Goal: Task Accomplishment & Management: Complete application form

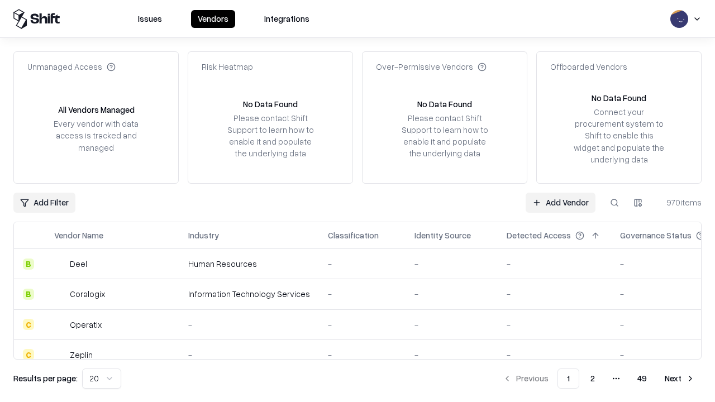
click at [560, 202] on link "Add Vendor" at bounding box center [561, 203] width 70 height 20
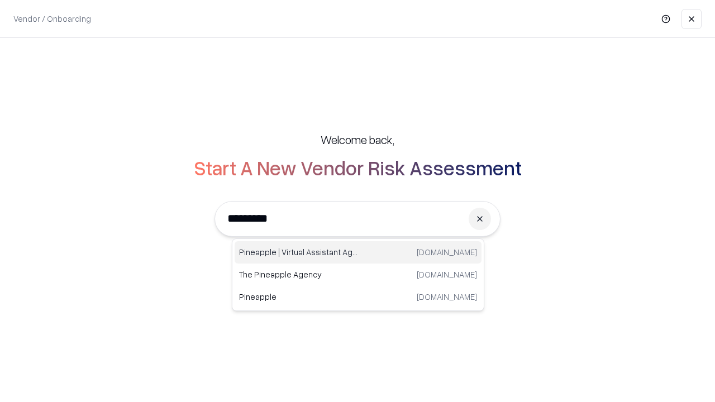
click at [358, 252] on div "Pineapple | Virtual Assistant Agency [DOMAIN_NAME]" at bounding box center [358, 252] width 247 height 22
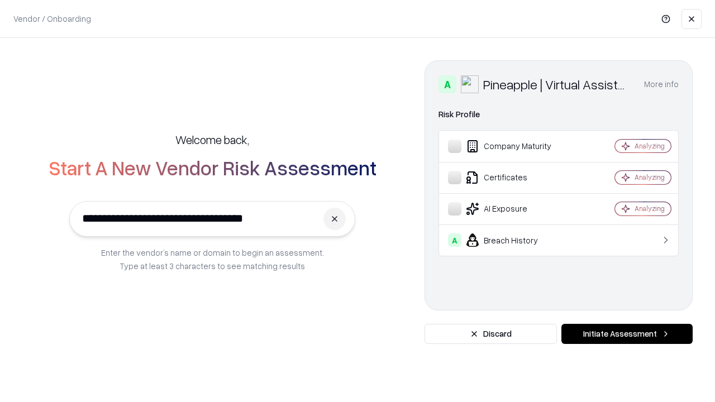
type input "**********"
click at [627, 334] on button "Initiate Assessment" at bounding box center [626, 334] width 131 height 20
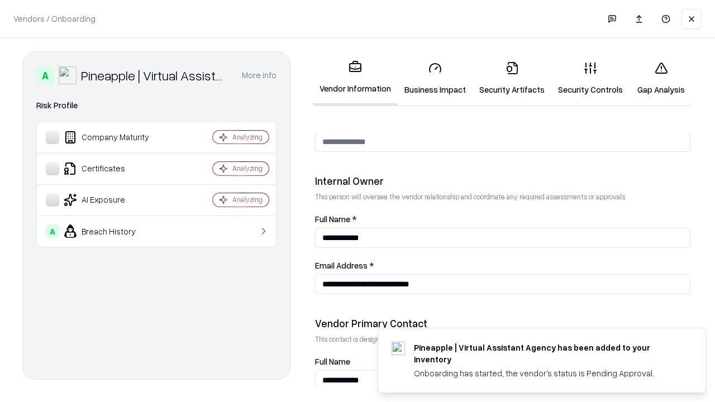
scroll to position [579, 0]
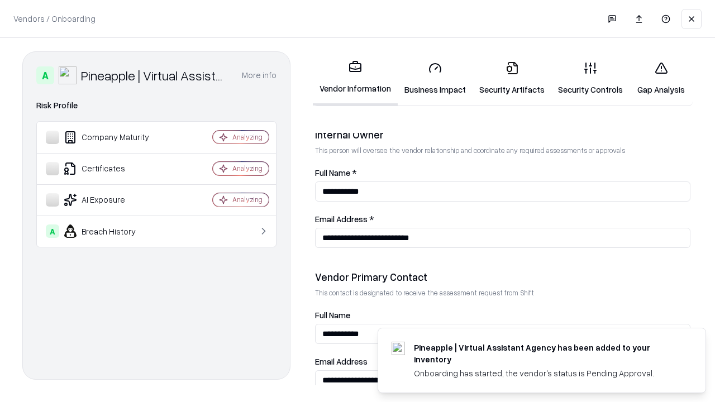
click at [512, 78] on link "Security Artifacts" at bounding box center [512, 79] width 79 height 52
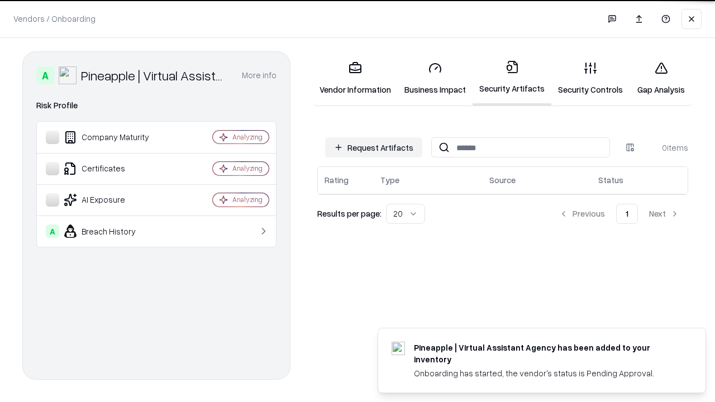
click at [374, 147] on button "Request Artifacts" at bounding box center [373, 147] width 97 height 20
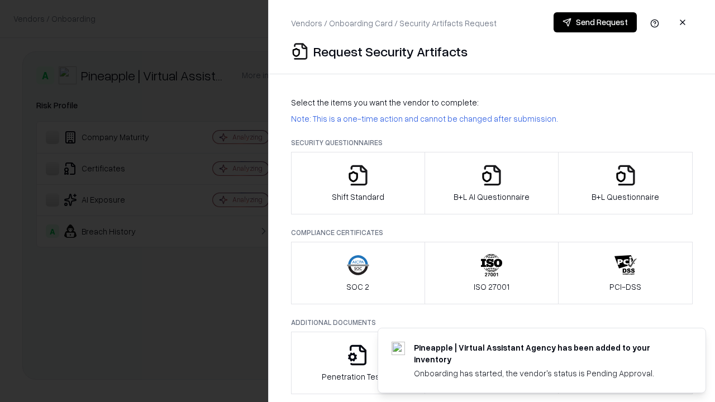
click at [625, 183] on icon "button" at bounding box center [625, 175] width 22 height 22
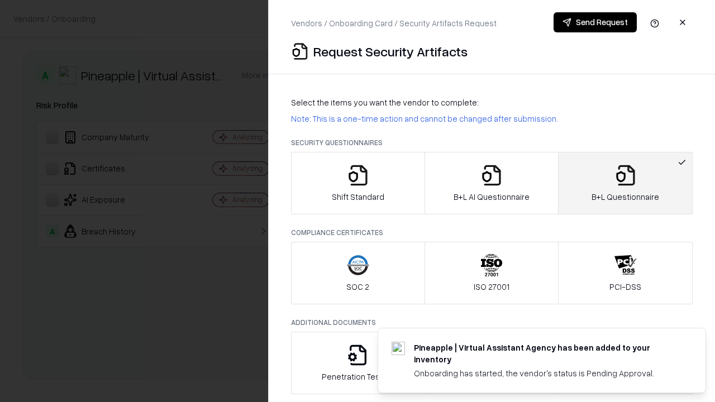
click at [491, 183] on icon "button" at bounding box center [491, 175] width 22 height 22
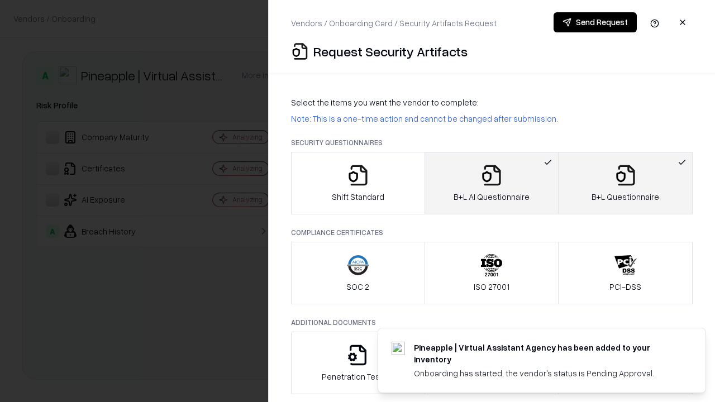
click at [595, 22] on button "Send Request" at bounding box center [595, 22] width 83 height 20
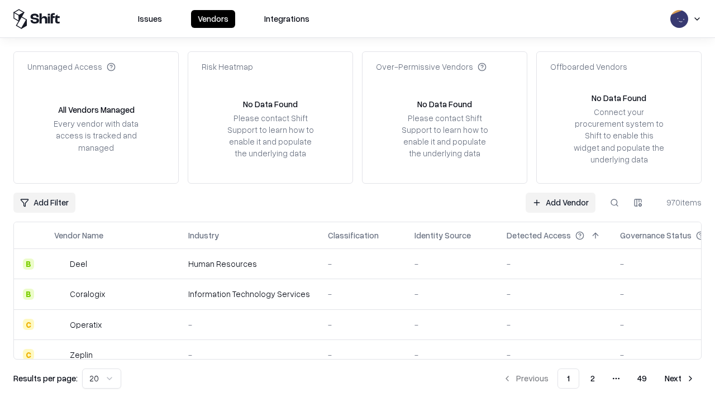
click at [614, 202] on button at bounding box center [614, 203] width 20 height 20
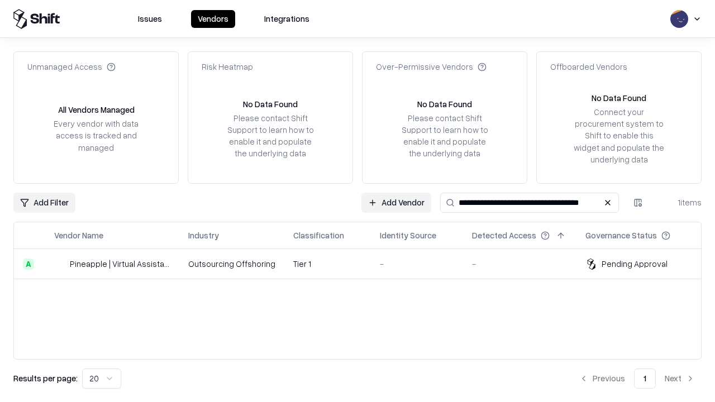
type input "**********"
click at [364, 264] on td "Tier 1" at bounding box center [327, 264] width 87 height 30
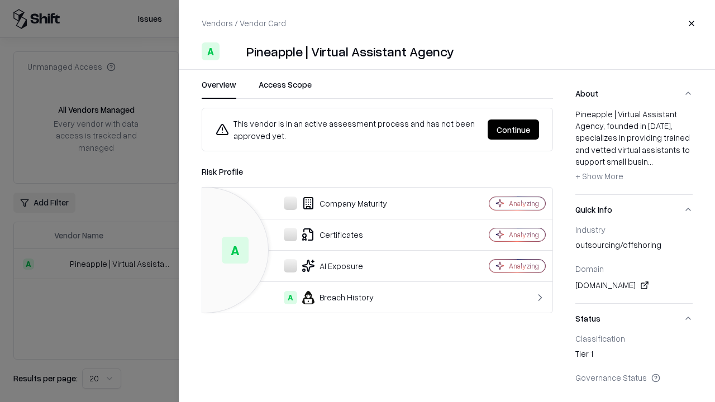
click at [513, 130] on button "Continue" at bounding box center [513, 130] width 51 height 20
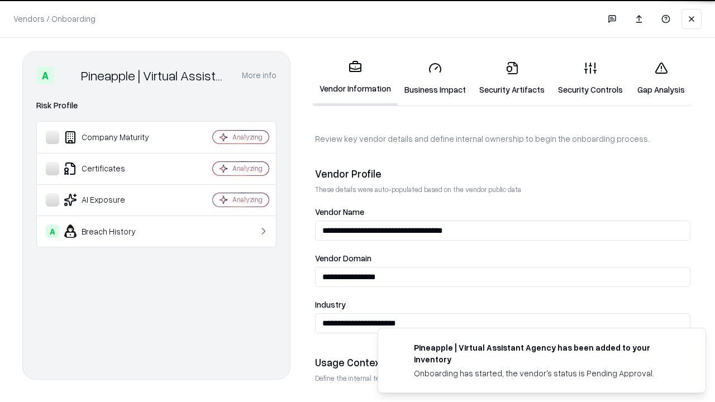
click at [512, 78] on link "Security Artifacts" at bounding box center [512, 79] width 79 height 52
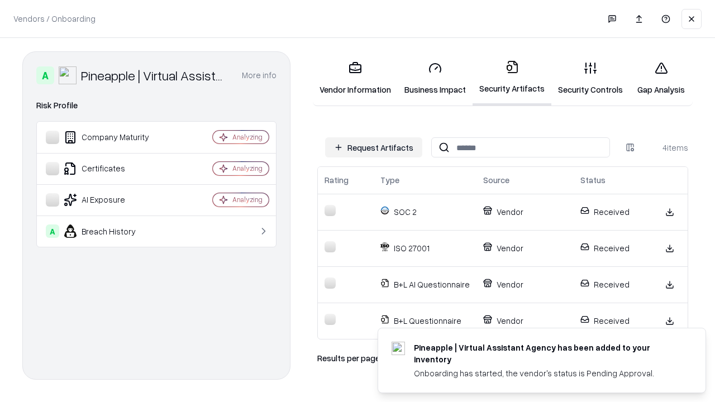
click at [661, 78] on link "Gap Analysis" at bounding box center [661, 79] width 63 height 52
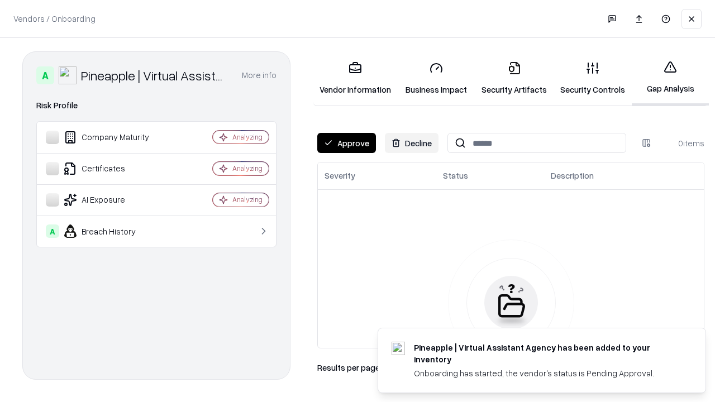
click at [346, 143] on button "Approve" at bounding box center [346, 143] width 59 height 20
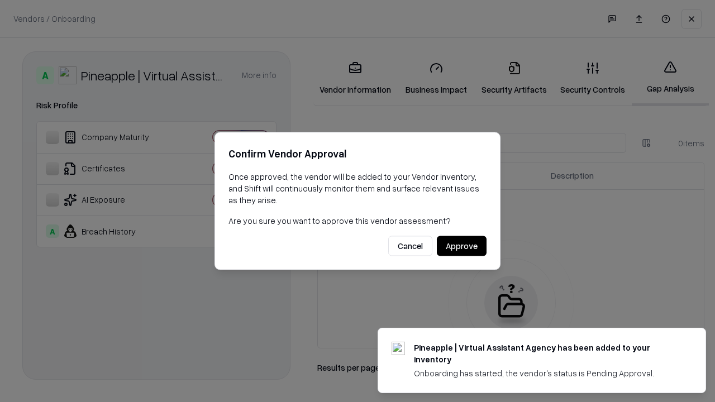
click at [461, 246] on button "Approve" at bounding box center [462, 246] width 50 height 20
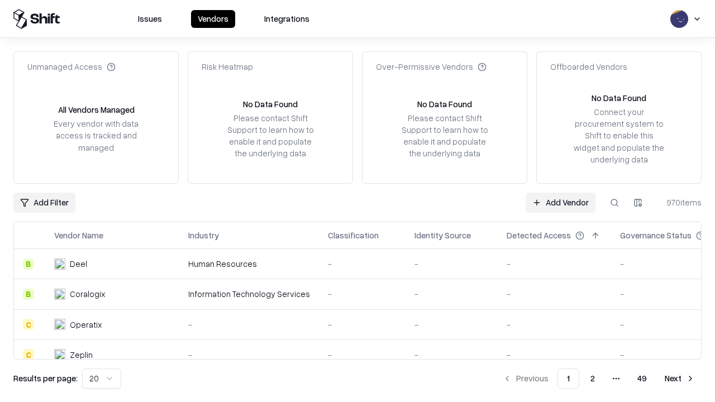
type input "**********"
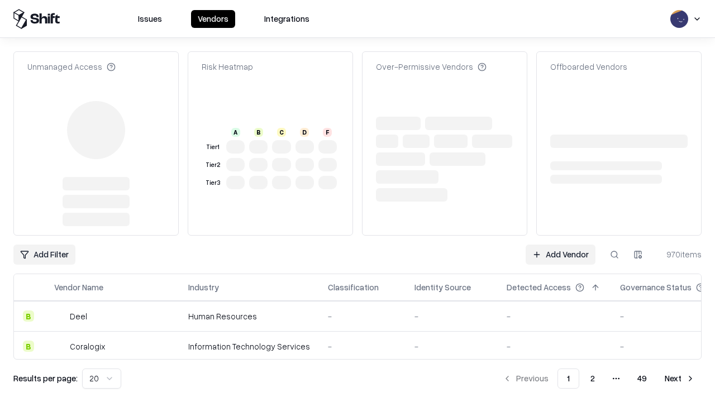
click at [560, 245] on link "Add Vendor" at bounding box center [561, 255] width 70 height 20
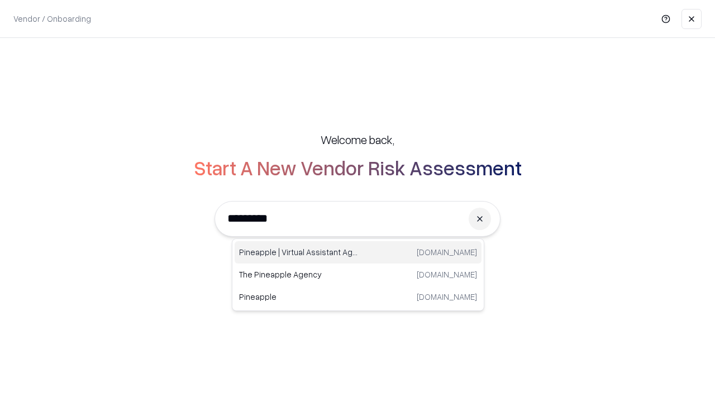
click at [358, 252] on div "Pineapple | Virtual Assistant Agency trypineapple.com" at bounding box center [358, 252] width 247 height 22
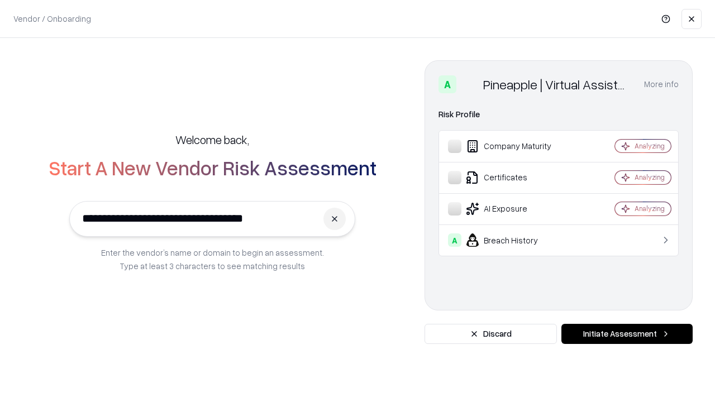
type input "**********"
click at [627, 334] on button "Initiate Assessment" at bounding box center [626, 334] width 131 height 20
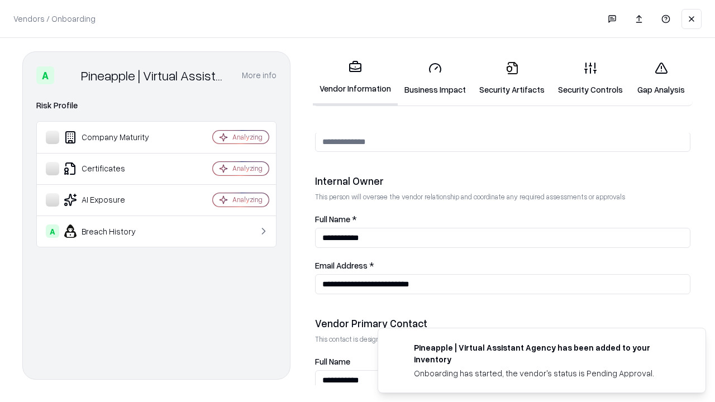
scroll to position [579, 0]
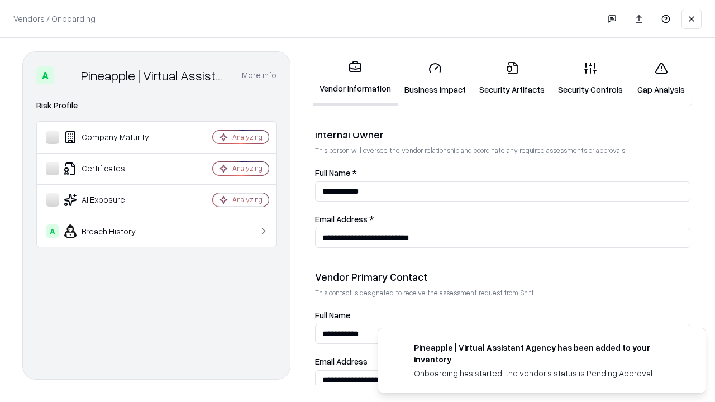
click at [661, 78] on link "Gap Analysis" at bounding box center [661, 79] width 63 height 52
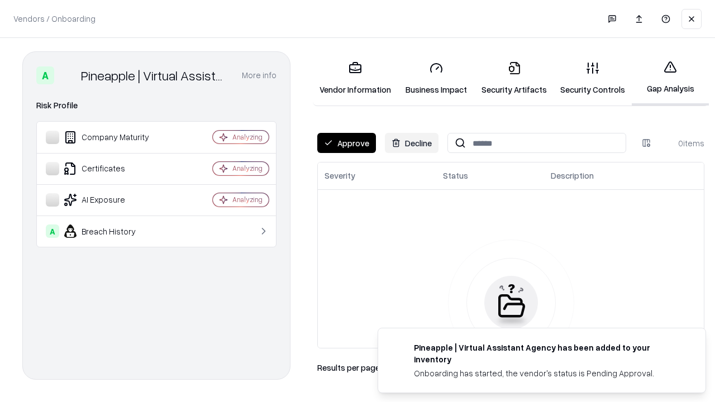
click at [346, 143] on button "Approve" at bounding box center [346, 143] width 59 height 20
